Goal: Task Accomplishment & Management: Use online tool/utility

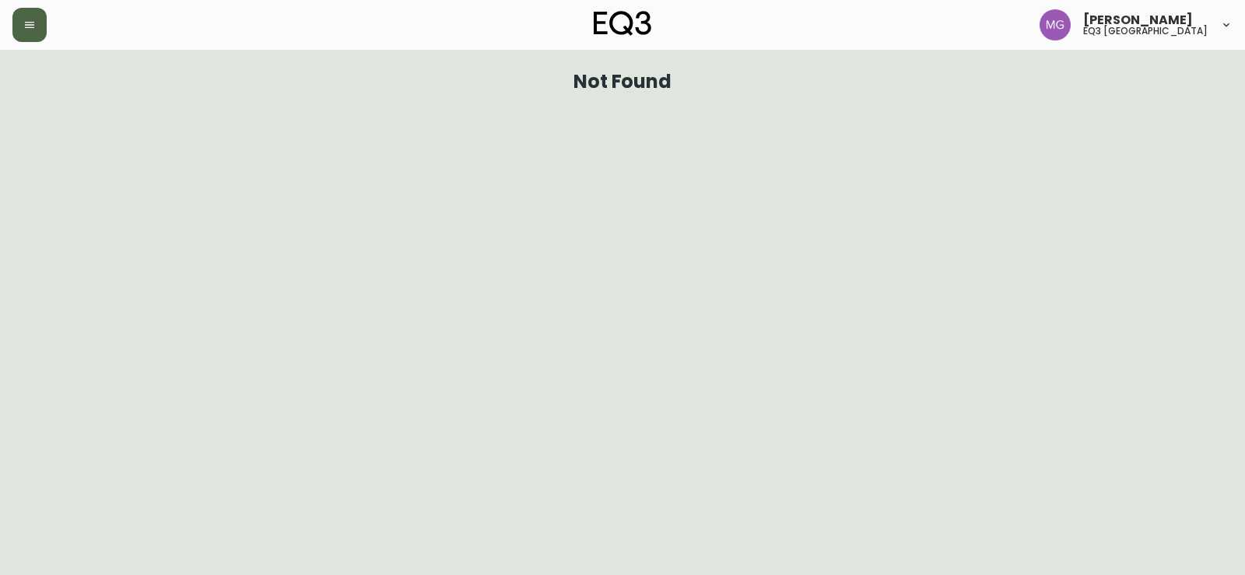
click at [37, 26] on button "button" at bounding box center [29, 25] width 34 height 34
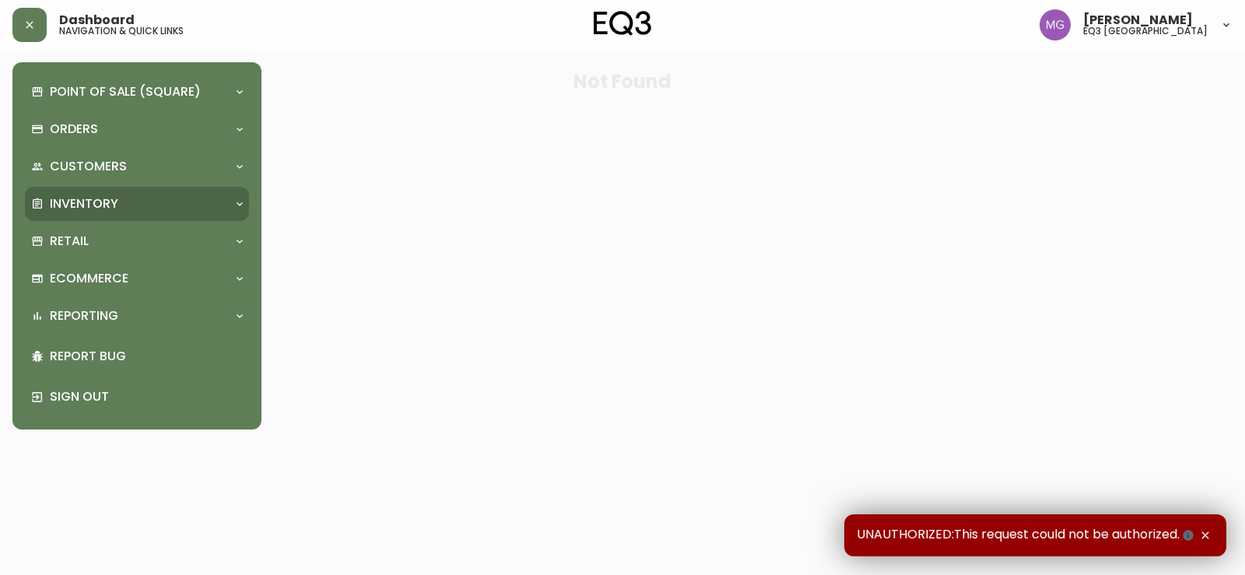
click at [84, 210] on p "Inventory" at bounding box center [84, 203] width 68 height 17
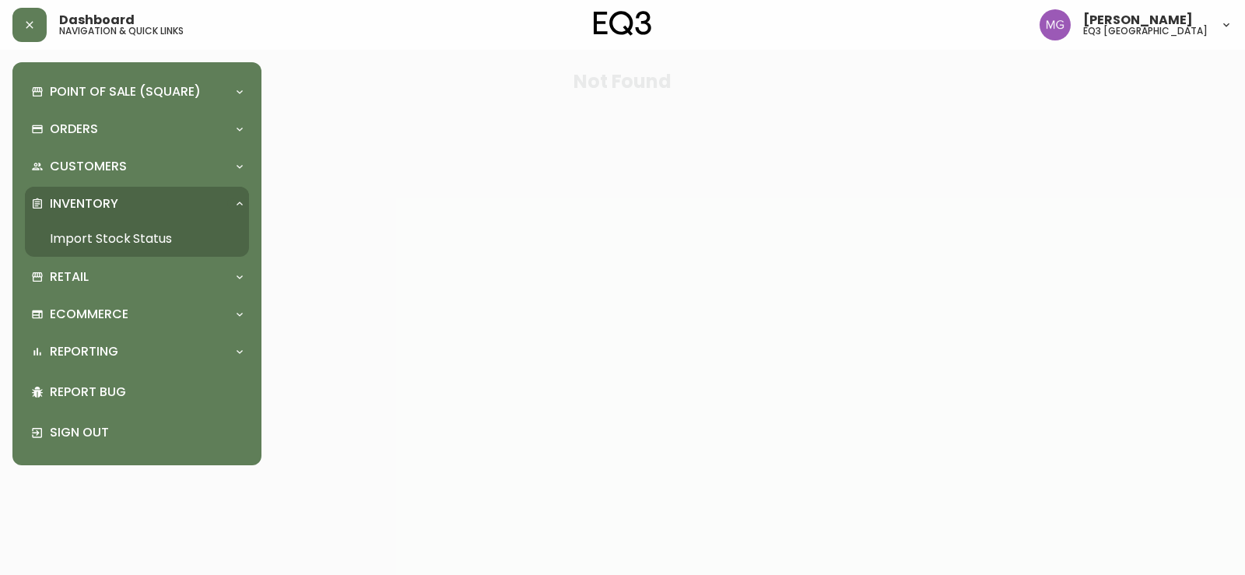
click at [97, 242] on link "Import Stock Status" at bounding box center [137, 239] width 224 height 36
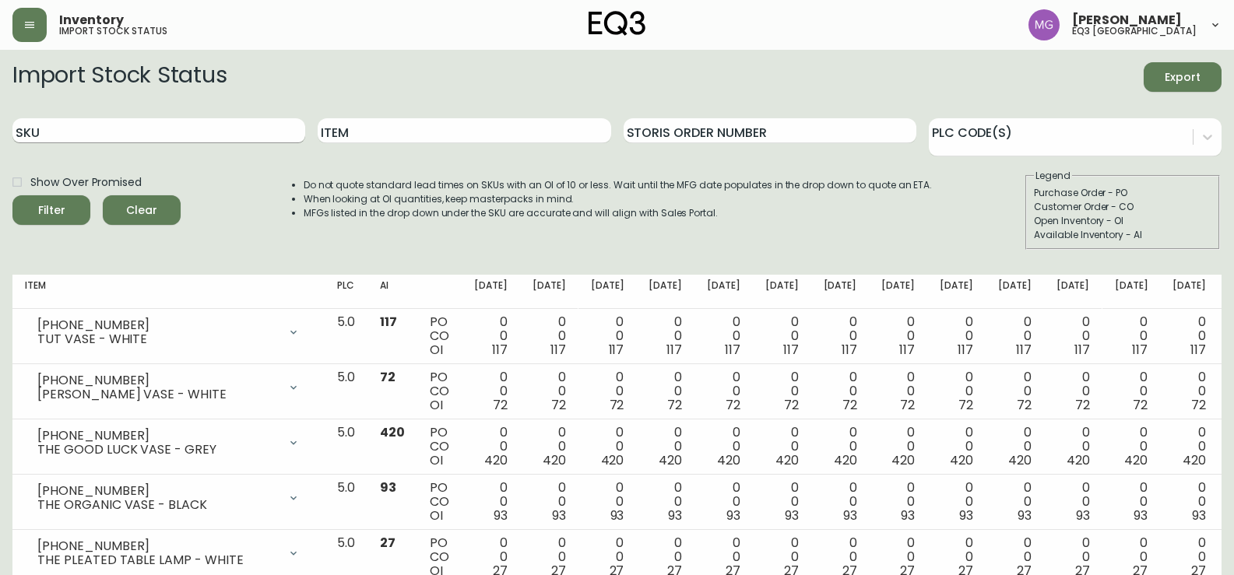
click at [97, 142] on input "SKU" at bounding box center [158, 130] width 293 height 25
click at [97, 138] on input "SKU" at bounding box center [158, 130] width 293 height 25
paste input "7220-101-1-B"
type input "7220-101-1-B"
click at [12, 195] on button "Filter" at bounding box center [51, 210] width 78 height 30
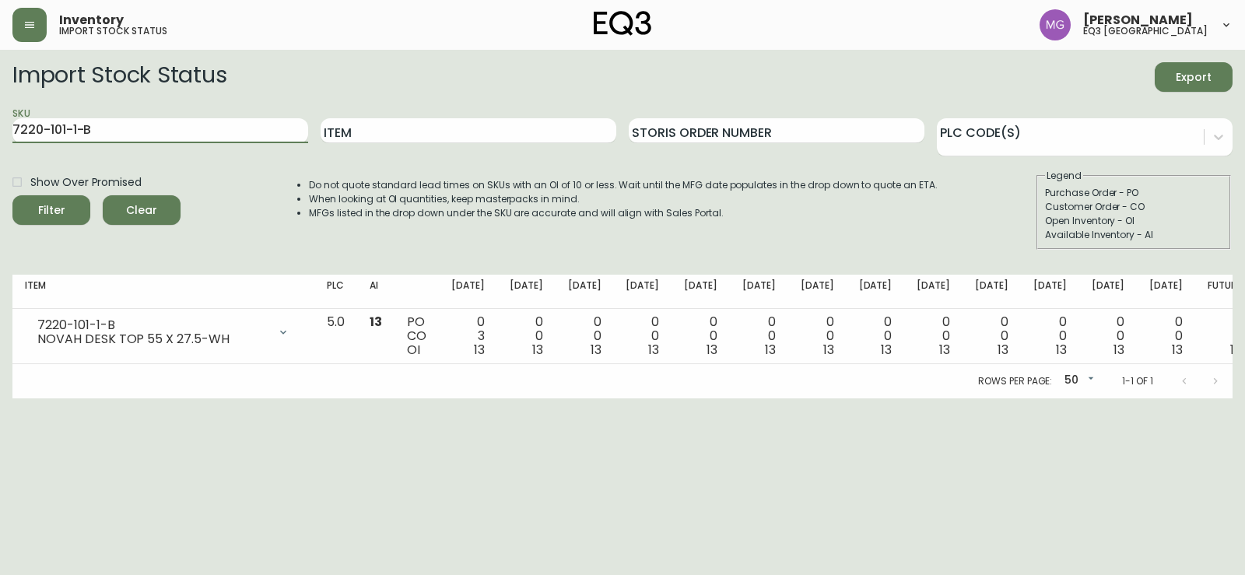
drag, startPoint x: 142, startPoint y: 131, endPoint x: 0, endPoint y: 167, distance: 146.9
click at [0, 167] on main "Import Stock Status Export SKU 7220-101-1-B Item Storis Order Number PLC Code(s…" at bounding box center [622, 224] width 1245 height 349
paste input "7220-100-5-A"
type input "7220-100-5-A"
click at [12, 195] on button "Filter" at bounding box center [51, 210] width 78 height 30
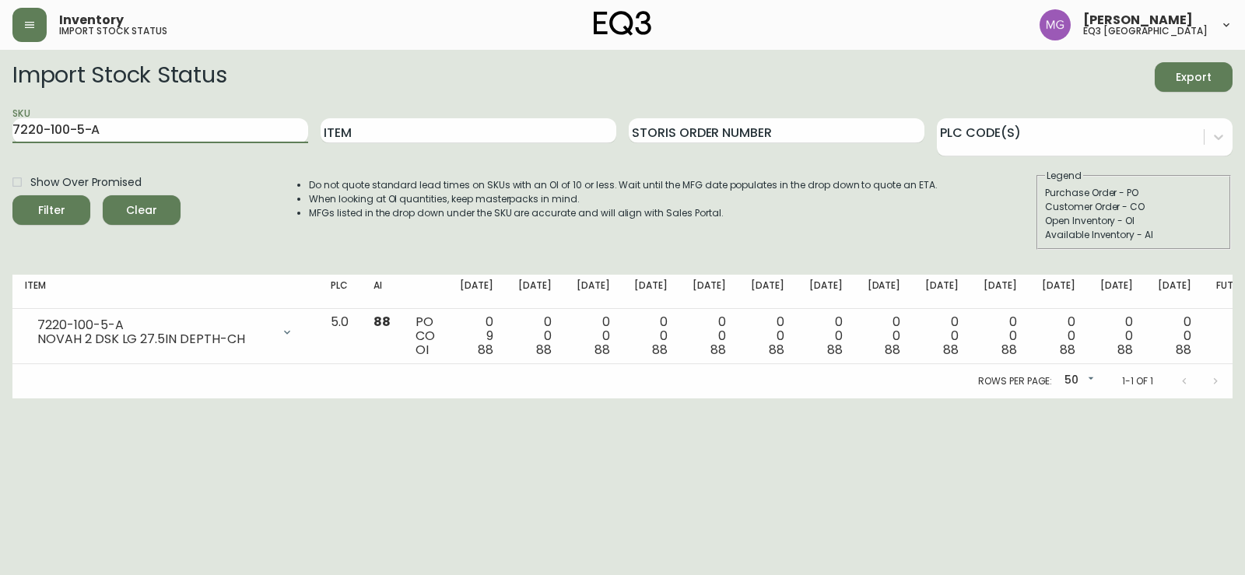
drag, startPoint x: 155, startPoint y: 128, endPoint x: 0, endPoint y: 175, distance: 162.0
click at [0, 176] on main "Import Stock Status Export SKU 7220-100-5-A Item Storis Order Number PLC Code(s…" at bounding box center [622, 224] width 1245 height 349
paste input "7220-101-5-C"
type input "7220-101-5-C"
click at [12, 195] on button "Filter" at bounding box center [51, 210] width 78 height 30
